Goal: Transaction & Acquisition: Book appointment/travel/reservation

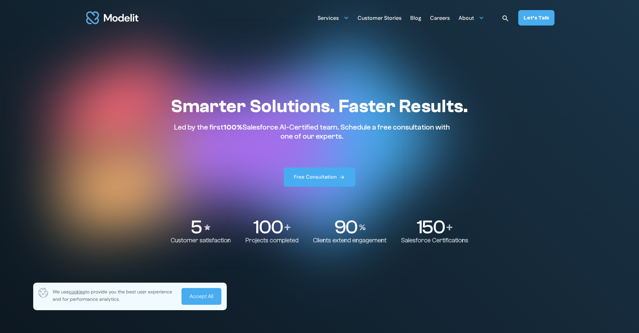
click at [201, 235] on p "5" at bounding box center [195, 226] width 11 height 19
click at [213, 292] on link "Accept All" at bounding box center [201, 296] width 40 height 17
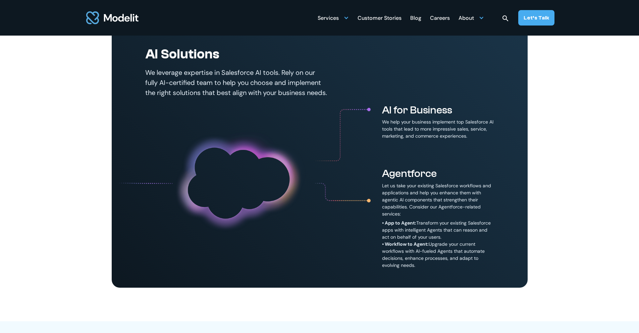
scroll to position [381, 0]
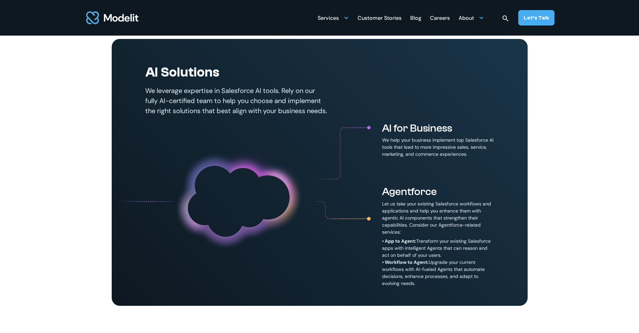
click at [592, 212] on section "AI Solutions We leverage expertise in Salesforce AI tools. Rely on our fully AI…" at bounding box center [319, 145] width 639 height 387
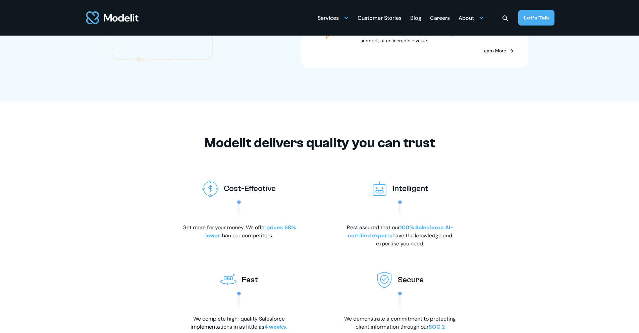
scroll to position [1050, 0]
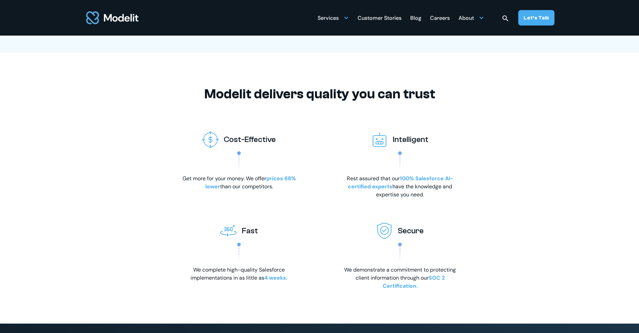
drag, startPoint x: 252, startPoint y: 186, endPoint x: 288, endPoint y: 209, distance: 42.2
click at [288, 209] on div "Cost-Effective Get more for your money. We offer prices 68% lower than our comp…" at bounding box center [320, 208] width 282 height 164
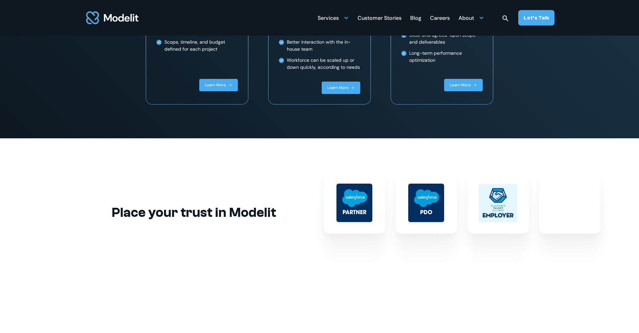
scroll to position [1593, 0]
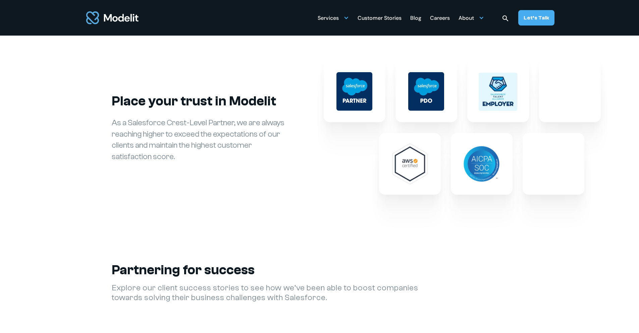
click at [549, 188] on div at bounding box center [554, 164] width 62 height 62
click at [573, 105] on div at bounding box center [570, 91] width 62 height 62
click at [484, 122] on div at bounding box center [498, 91] width 62 height 62
click at [470, 170] on img at bounding box center [481, 164] width 36 height 36
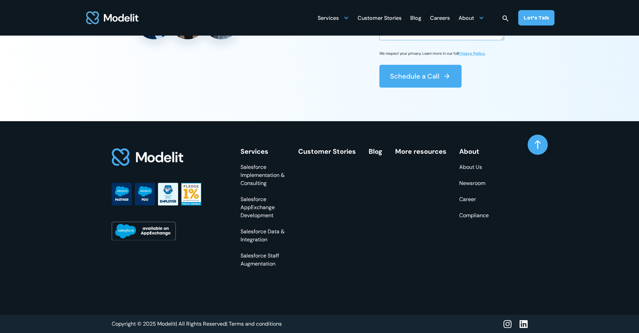
scroll to position [2617, 0]
click at [377, 153] on link "Blog" at bounding box center [376, 151] width 14 height 9
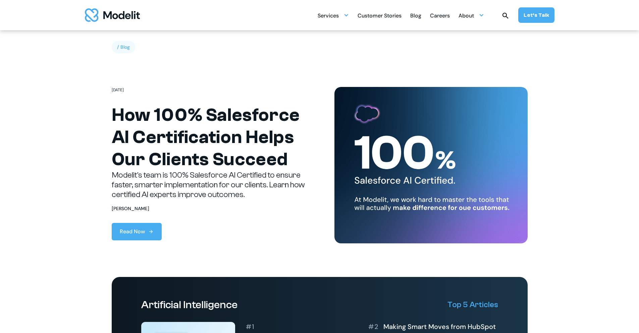
click at [108, 19] on img "home" at bounding box center [112, 14] width 55 height 13
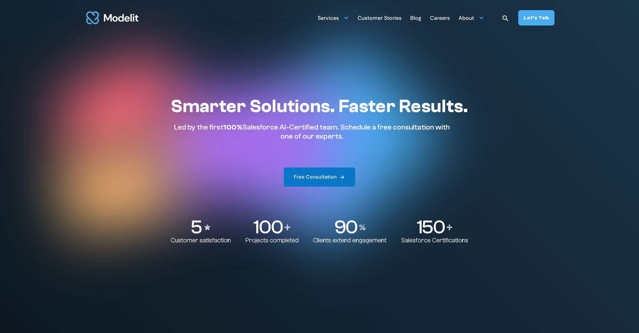
click at [314, 184] on link "Free Consultation" at bounding box center [320, 176] width 72 height 19
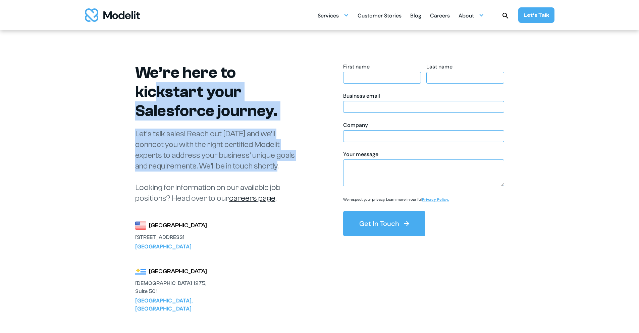
drag, startPoint x: 233, startPoint y: 76, endPoint x: 234, endPoint y: 143, distance: 66.4
click at [234, 143] on div "We’re here to kickstart your Salesforce journey. Let’s talk sales! Reach out to…" at bounding box center [219, 188] width 168 height 250
click at [352, 80] on input "text" at bounding box center [382, 78] width 78 height 12
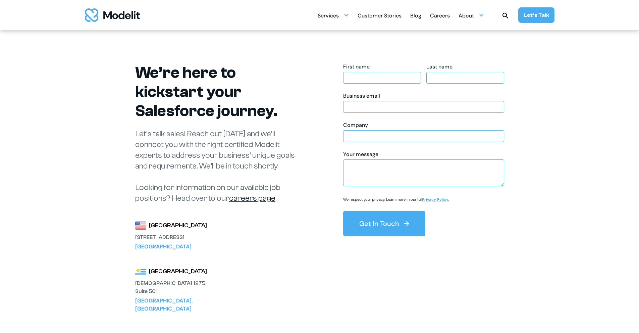
click at [463, 74] on input "text" at bounding box center [465, 78] width 78 height 12
click at [442, 111] on input "text" at bounding box center [423, 107] width 161 height 12
click at [596, 136] on section "We’re here to kickstart your Salesforce journey. Let’s talk sales! Reach out to…" at bounding box center [319, 183] width 639 height 367
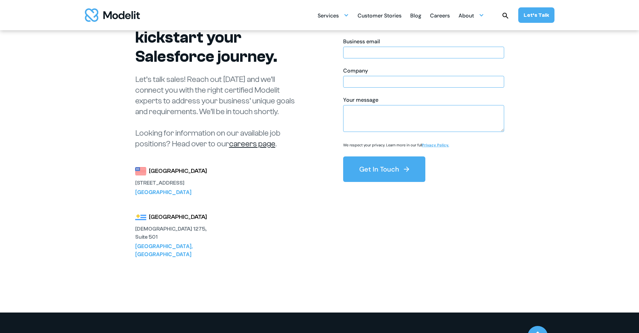
scroll to position [211, 0]
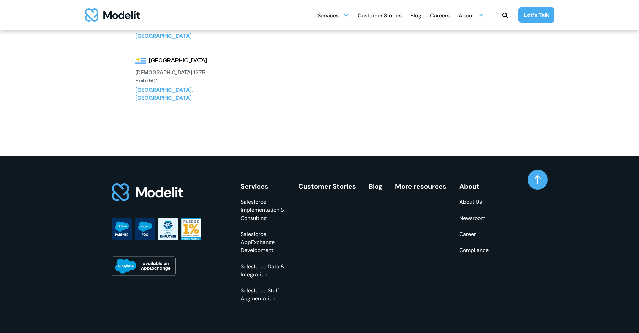
click at [477, 214] on link "Newsroom" at bounding box center [474, 218] width 30 height 8
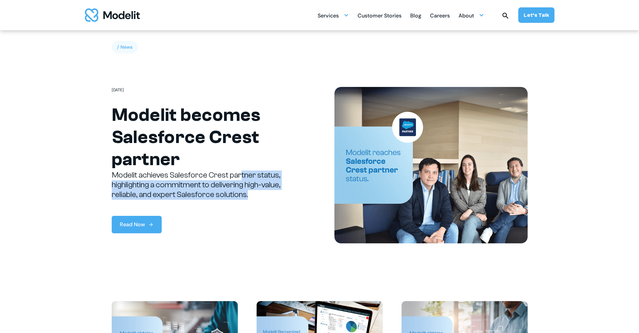
drag, startPoint x: 241, startPoint y: 174, endPoint x: 255, endPoint y: 191, distance: 22.1
click at [255, 191] on p "Modelit achieves Salesforce Crest partner status, highlighting a commitment to …" at bounding box center [208, 184] width 193 height 29
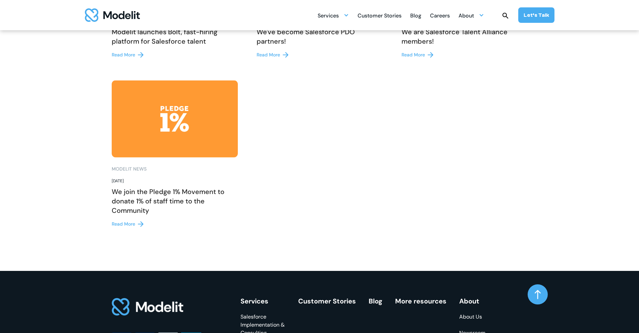
scroll to position [849, 0]
